Goal: Task Accomplishment & Management: Manage account settings

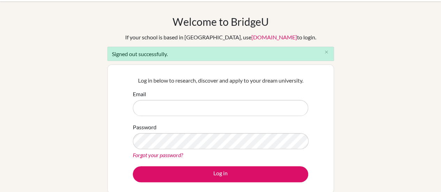
scroll to position [17, 0]
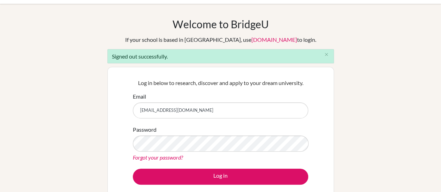
click at [198, 111] on input "patyricle@gmail.com" at bounding box center [220, 111] width 175 height 16
type input "[PERSON_NAME][EMAIL_ADDRESS][DOMAIN_NAME]"
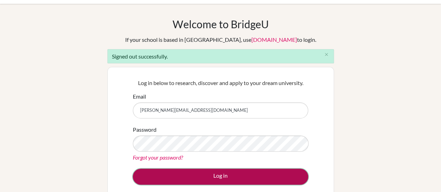
click at [223, 176] on button "Log in" at bounding box center [220, 177] width 175 height 16
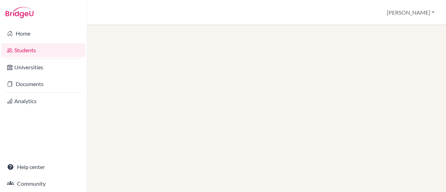
click at [38, 86] on link "Documents" at bounding box center [43, 84] width 84 height 14
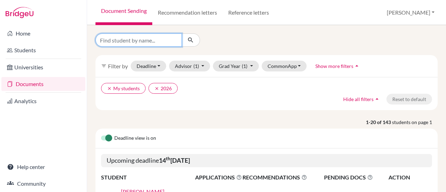
click at [164, 38] on input "Find student by name..." at bounding box center [139, 39] width 86 height 13
click at [136, 41] on input "Find student by name..." at bounding box center [139, 39] width 86 height 13
type input "robalino"
click button "submit" at bounding box center [191, 39] width 18 height 13
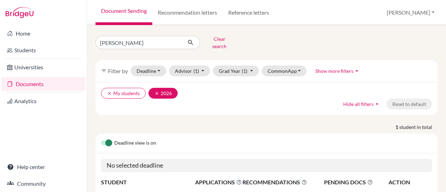
scroll to position [50, 0]
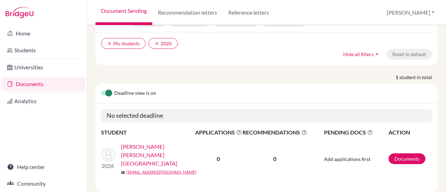
click at [156, 143] on link "[PERSON_NAME] [PERSON_NAME][GEOGRAPHIC_DATA]" at bounding box center [160, 155] width 79 height 25
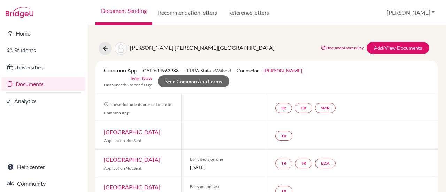
click at [141, 77] on link "Sync Now" at bounding box center [142, 78] width 22 height 7
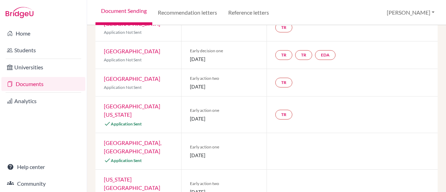
scroll to position [134, 0]
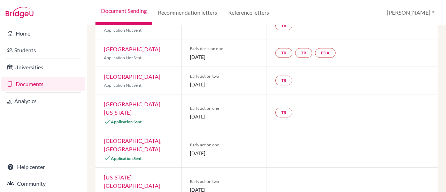
click at [284, 153] on div at bounding box center [352, 149] width 171 height 36
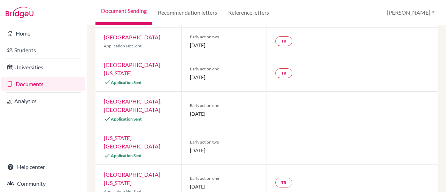
scroll to position [180, 0]
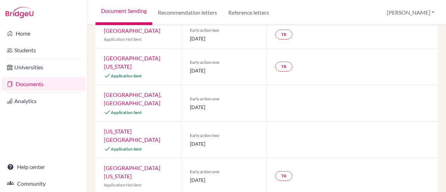
click at [284, 153] on div at bounding box center [352, 140] width 171 height 36
drag, startPoint x: 284, startPoint y: 153, endPoint x: 291, endPoint y: 132, distance: 21.6
click at [291, 132] on div at bounding box center [352, 140] width 171 height 36
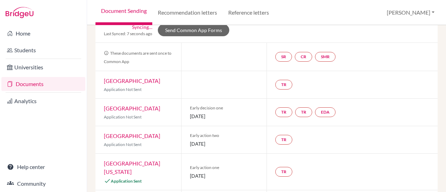
scroll to position [0, 0]
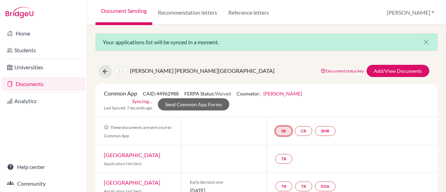
click at [277, 131] on link "SR" at bounding box center [284, 131] width 17 height 10
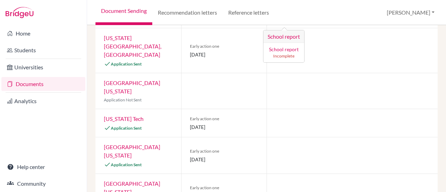
scroll to position [409, 0]
